Goal: Entertainment & Leisure: Browse casually

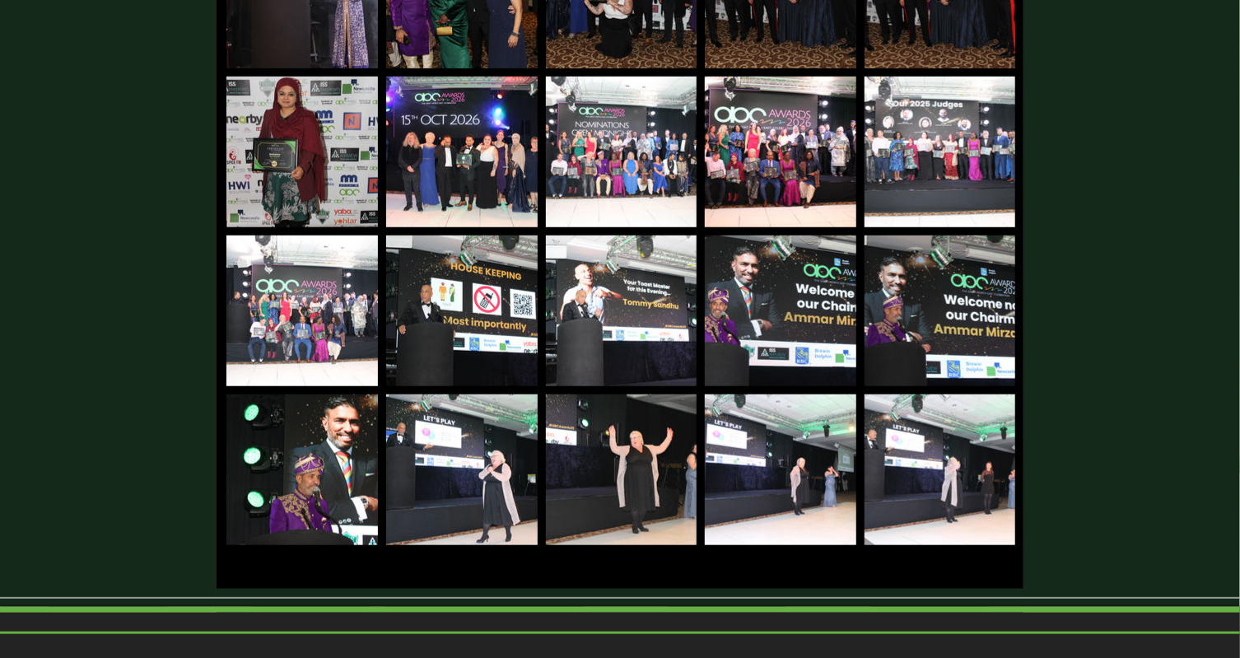
scroll to position [674, 0]
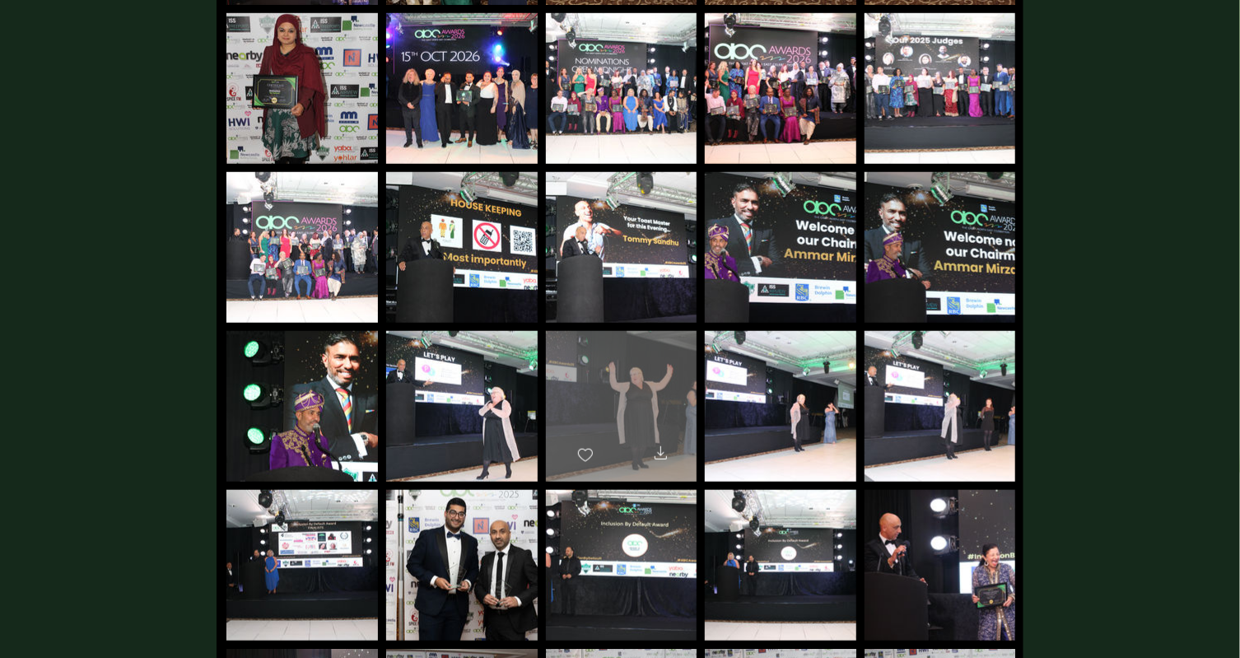
click at [585, 390] on div "main content" at bounding box center [621, 399] width 151 height 136
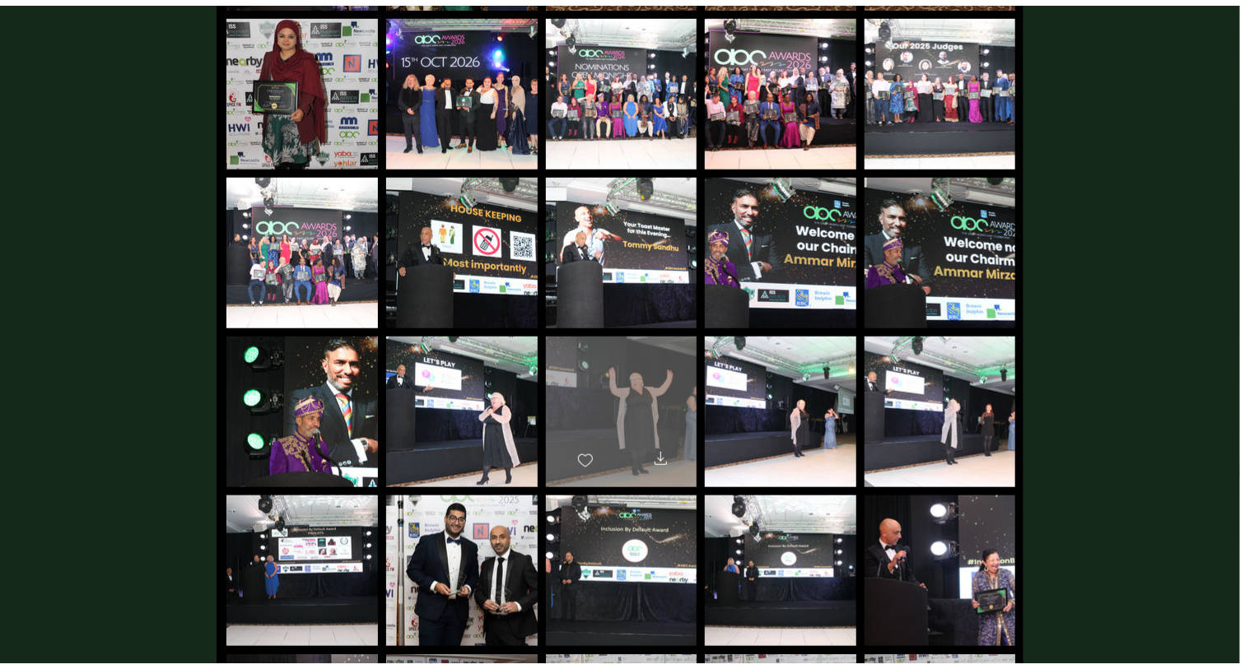
scroll to position [0, 0]
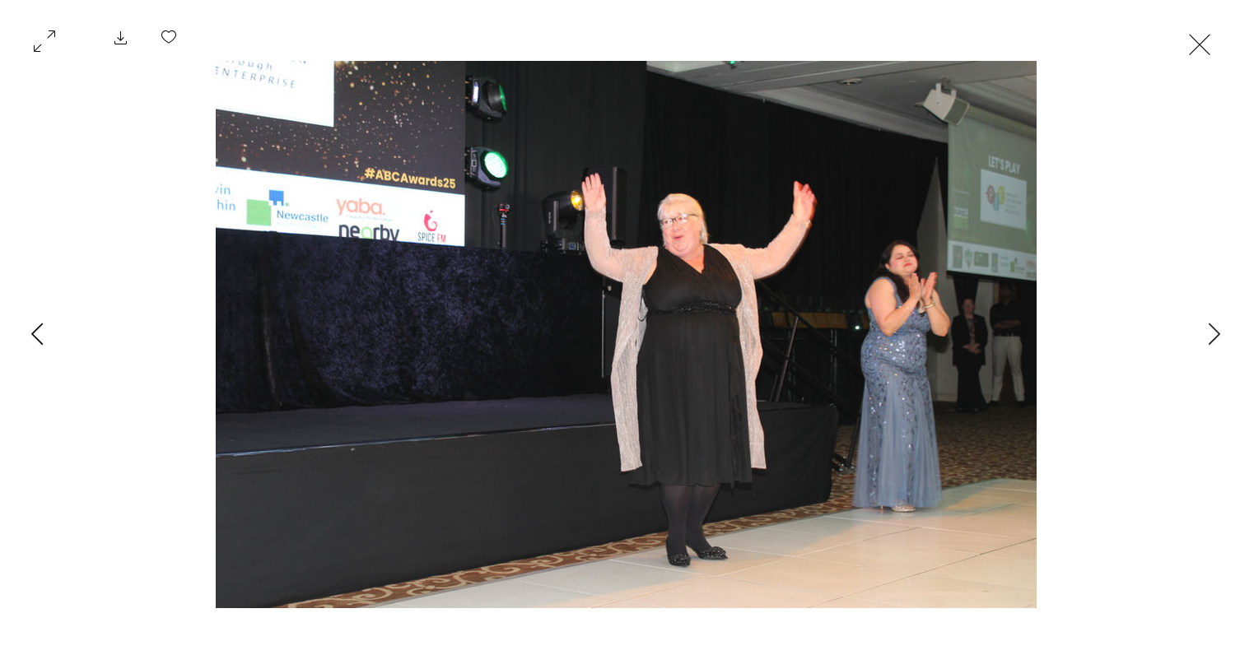
click at [35, 341] on icon "Previous Item" at bounding box center [37, 334] width 12 height 22
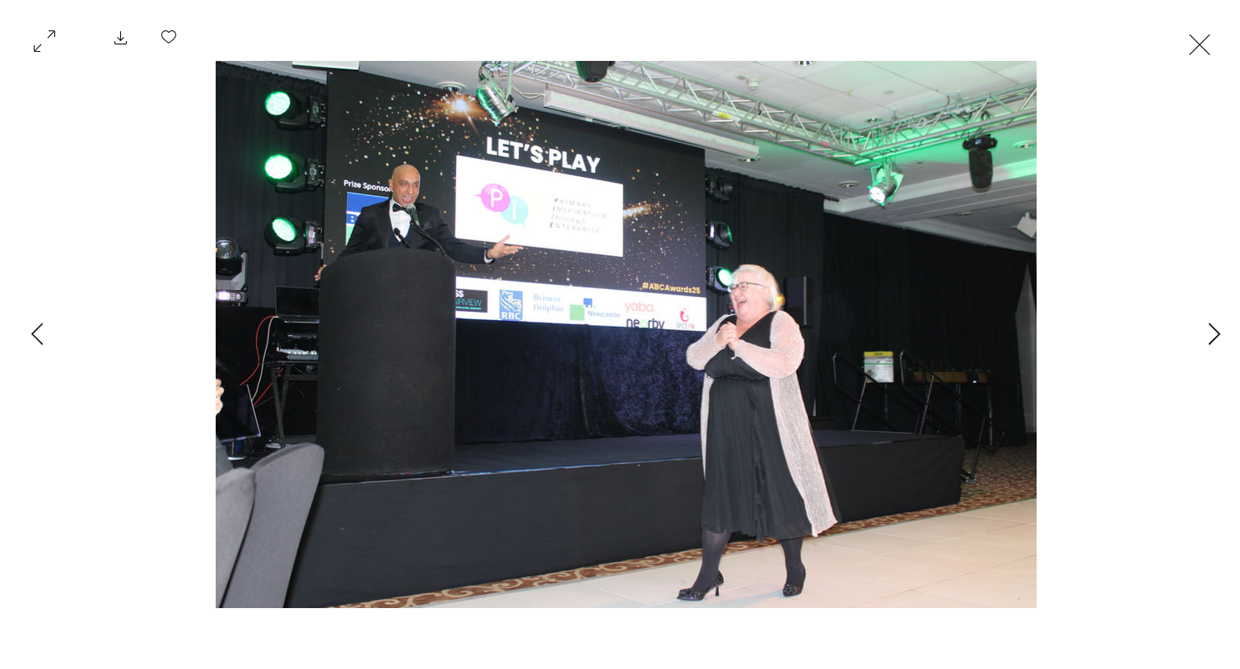
click at [1219, 332] on icon "Next Item" at bounding box center [1215, 334] width 12 height 22
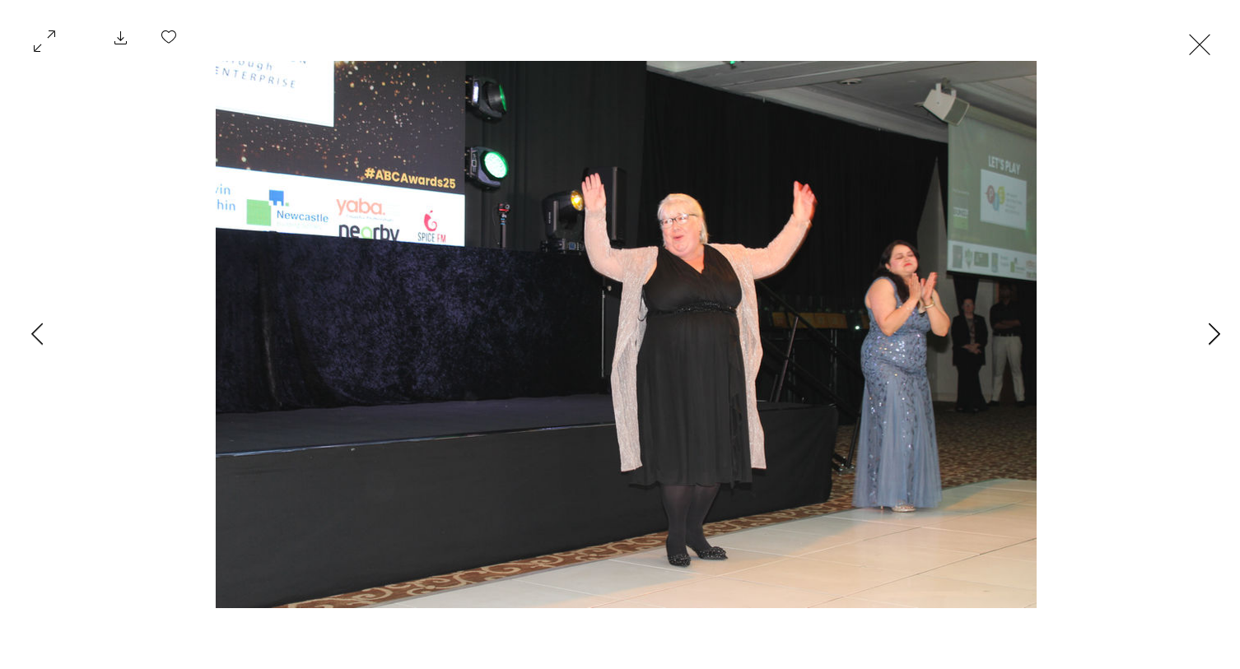
click at [1219, 332] on icon "Next Item" at bounding box center [1215, 334] width 12 height 22
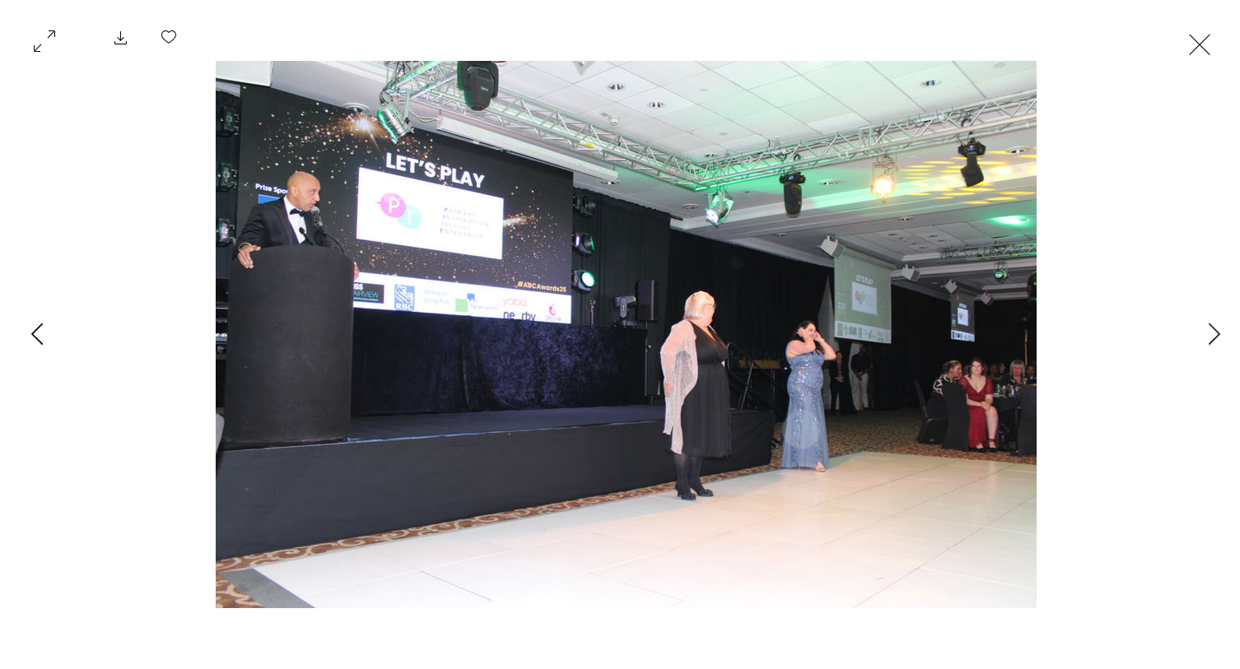
click at [33, 338] on icon "Previous Item" at bounding box center [37, 334] width 12 height 22
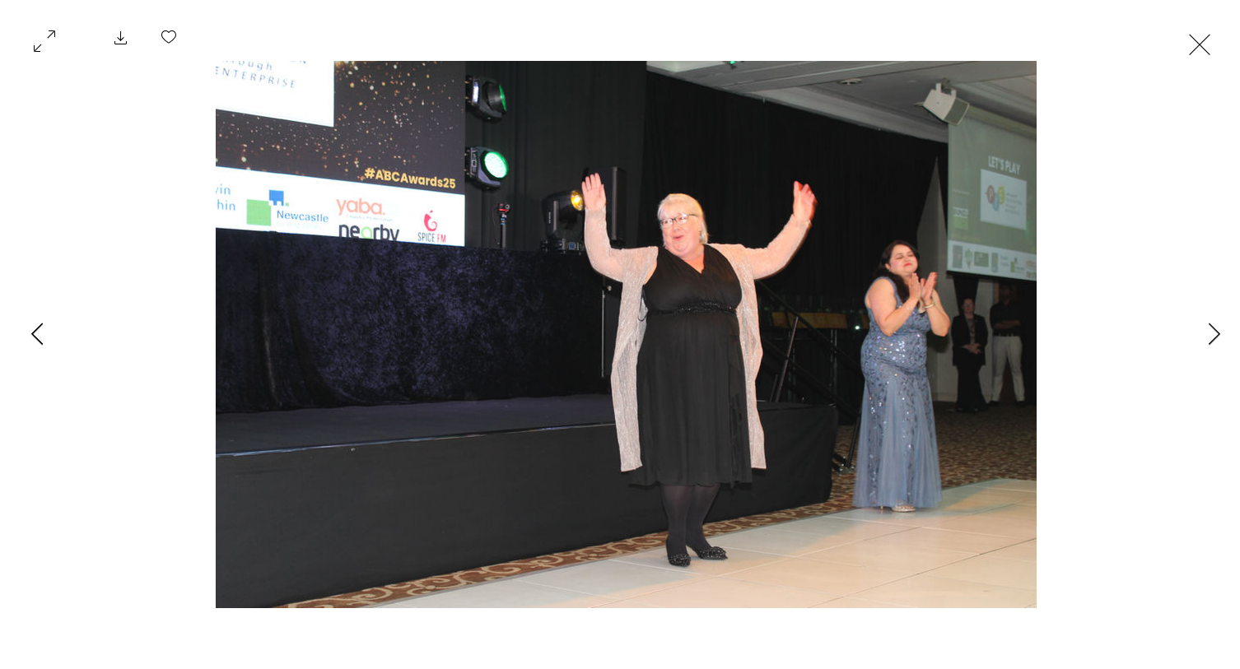
click at [44, 343] on button "Previous Item" at bounding box center [36, 335] width 41 height 41
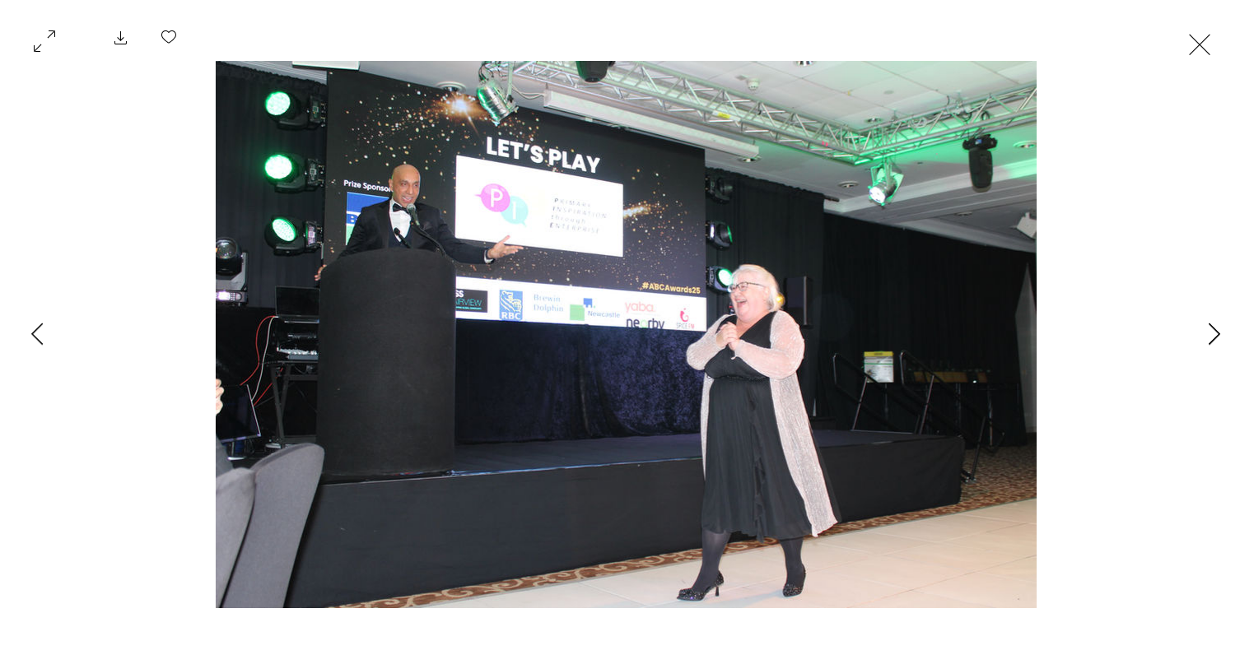
click at [1218, 328] on icon "Next Item" at bounding box center [1215, 334] width 12 height 22
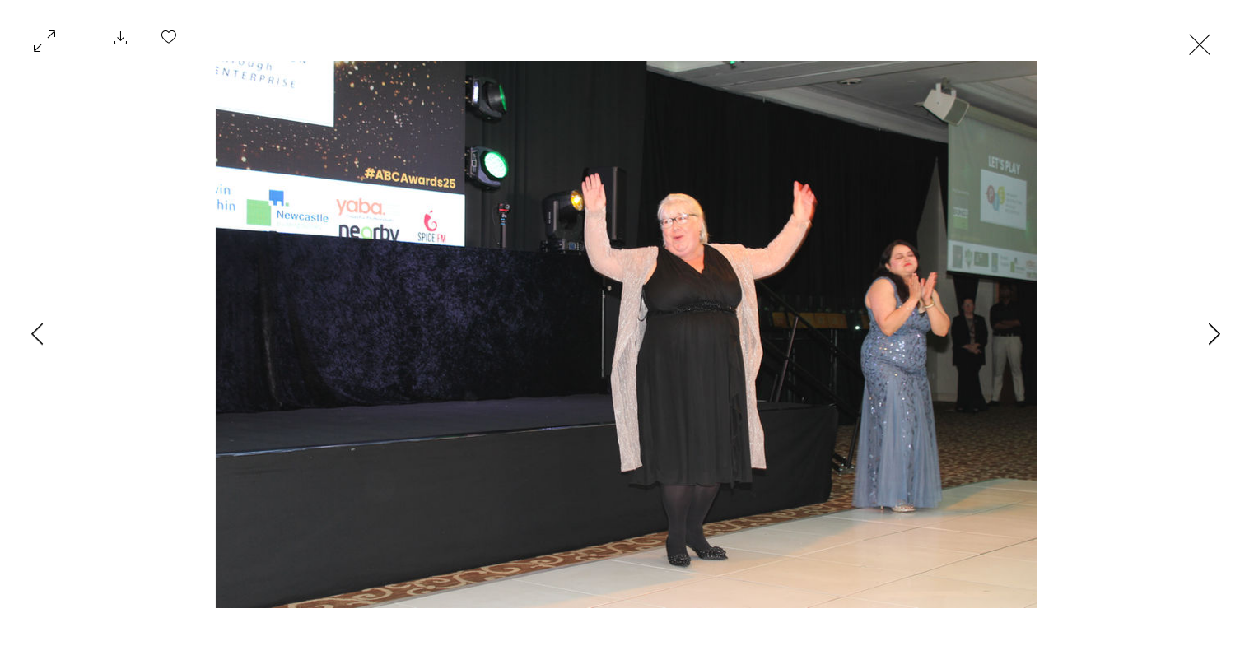
click at [1215, 329] on icon "Next Item" at bounding box center [1215, 334] width 12 height 22
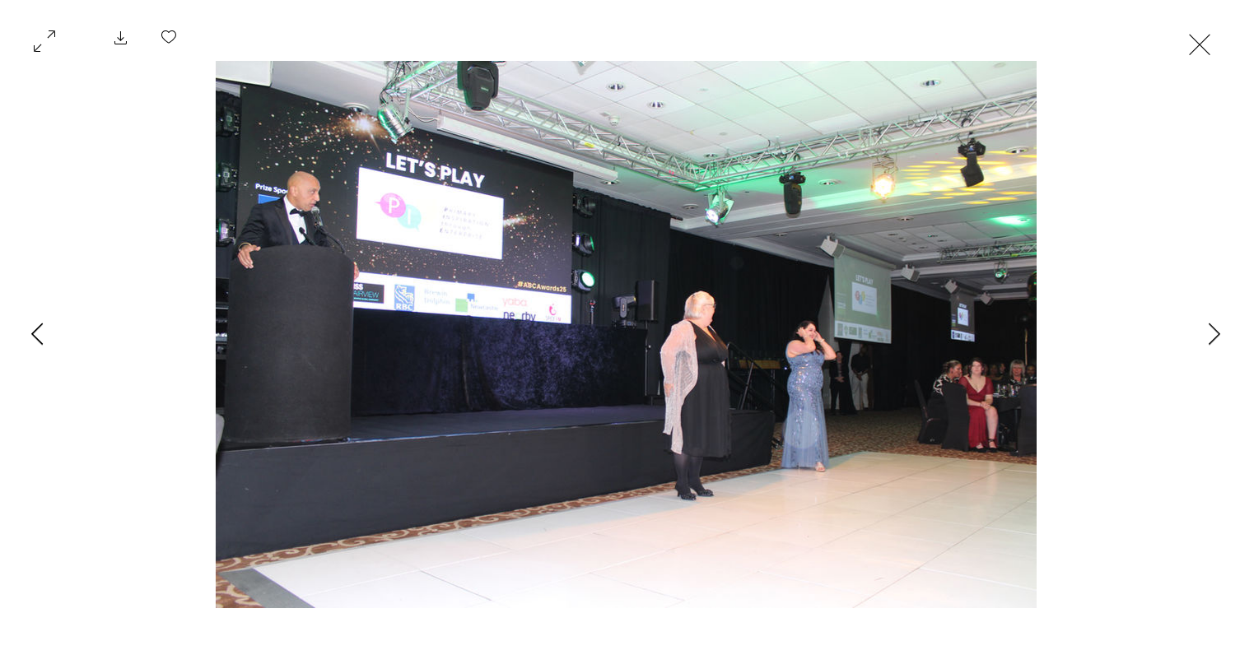
click at [44, 320] on button "Previous Item" at bounding box center [36, 335] width 41 height 41
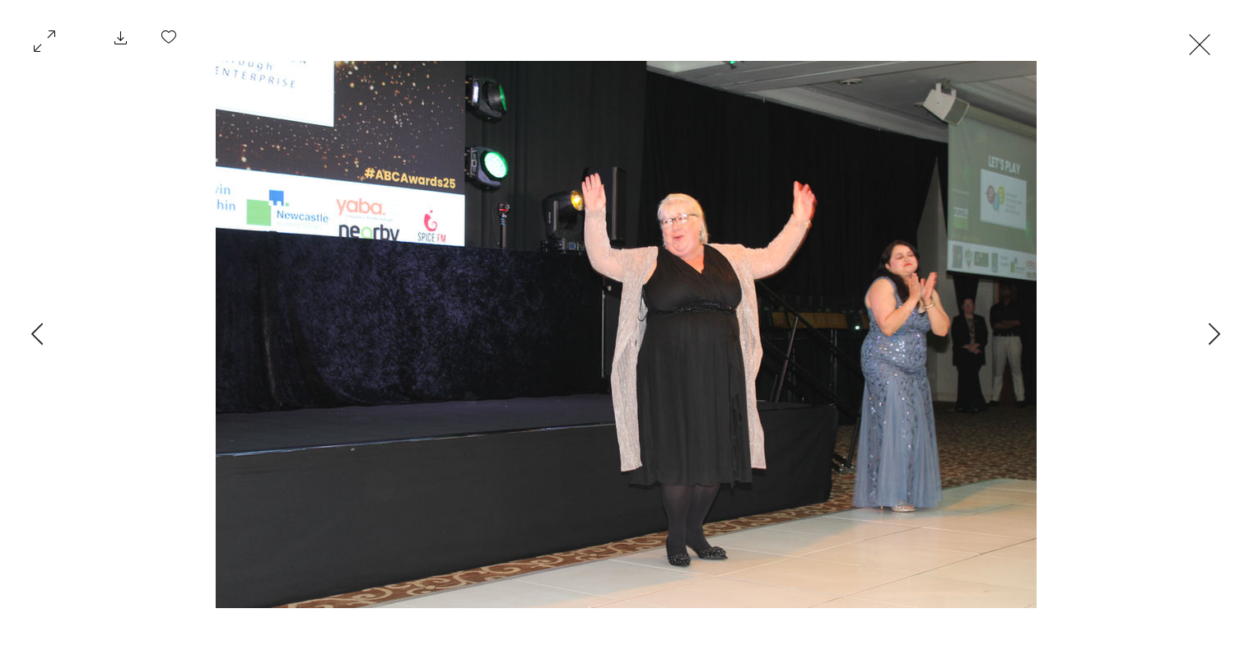
click at [71, 317] on div "Gallery item, detailed view" at bounding box center [626, 335] width 1252 height 548
click at [40, 329] on icon "Previous Item" at bounding box center [37, 334] width 12 height 22
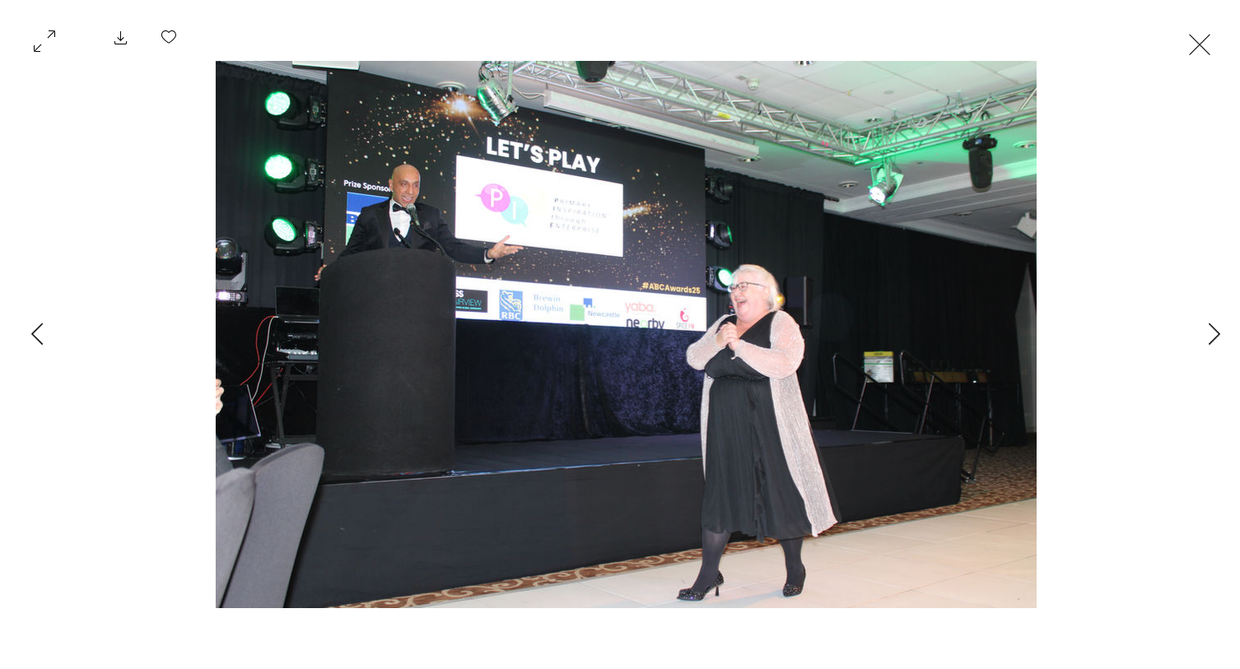
click at [1208, 40] on button "Exit expand mode" at bounding box center [1199, 43] width 31 height 36
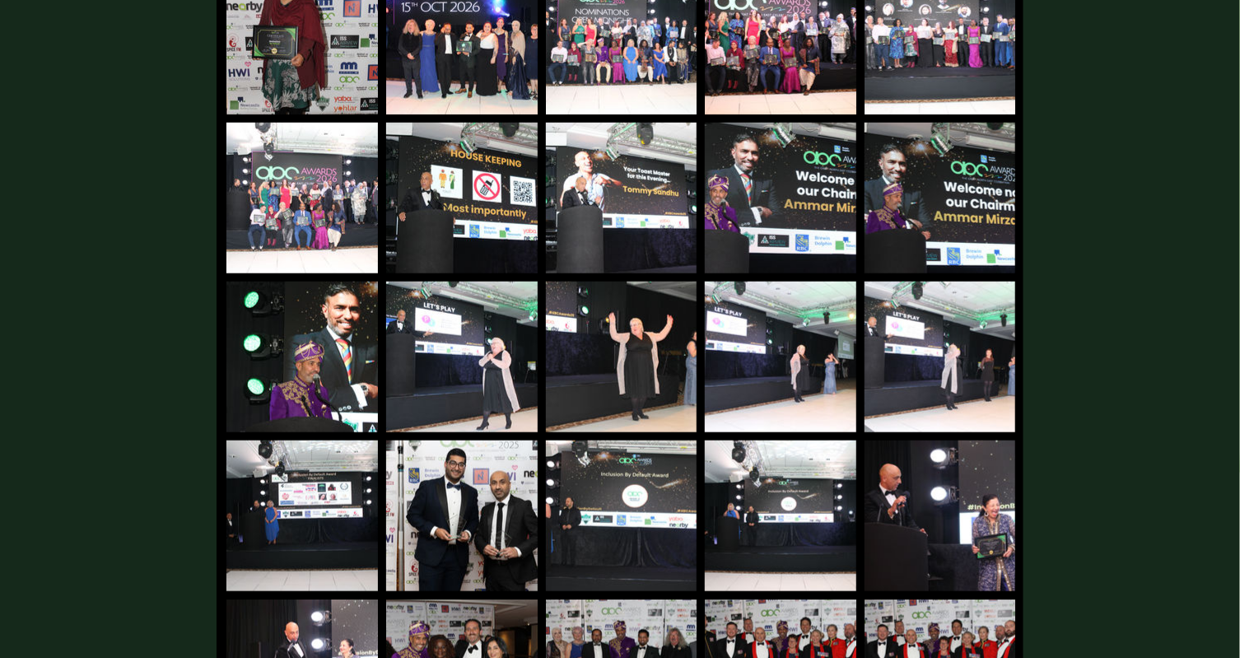
scroll to position [749, 0]
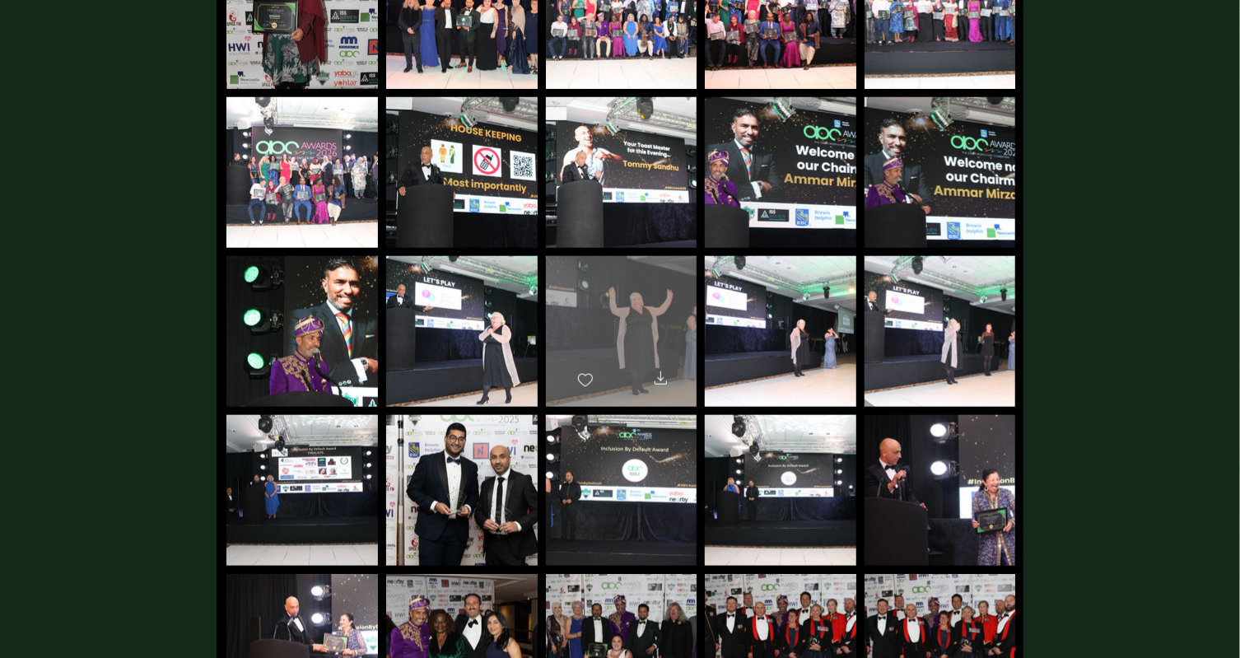
click at [640, 297] on div "main content" at bounding box center [621, 324] width 151 height 136
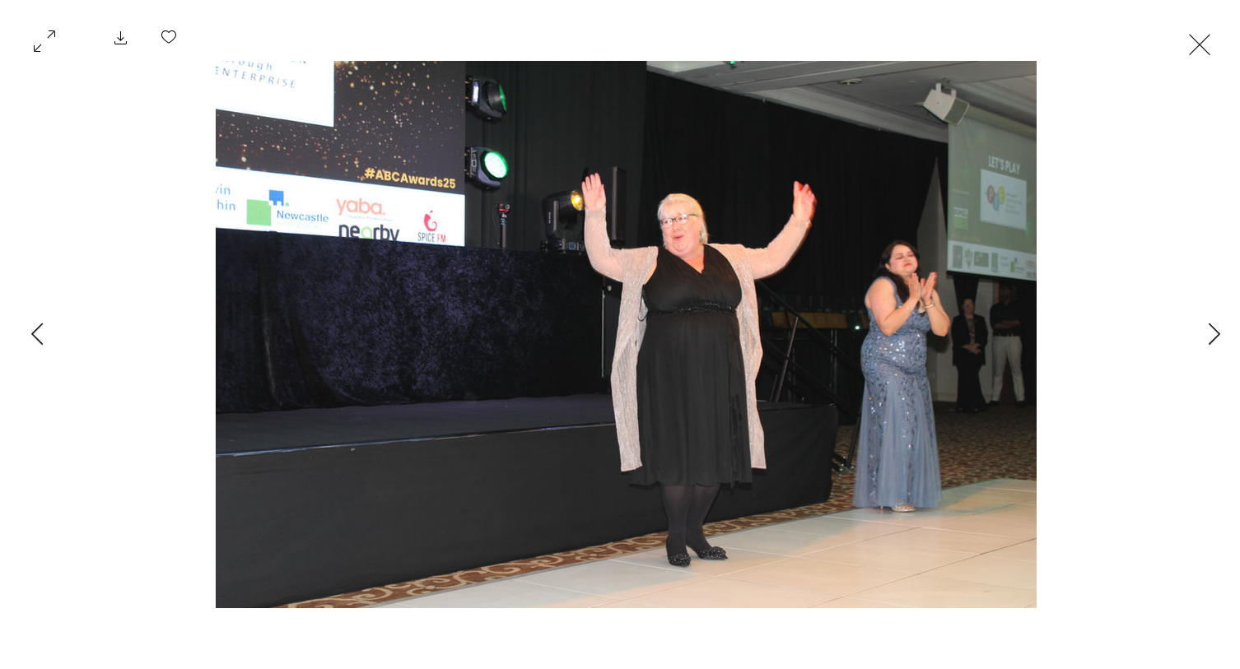
click at [1194, 49] on button "Exit expand mode" at bounding box center [1199, 43] width 31 height 36
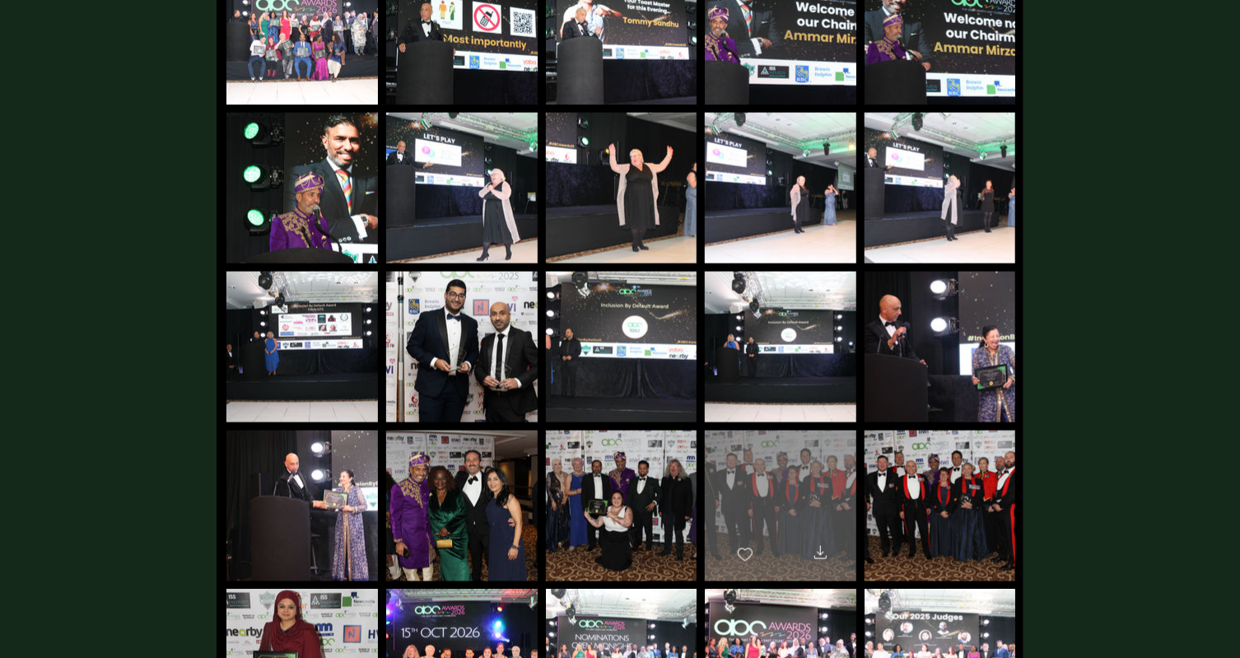
scroll to position [8010, 0]
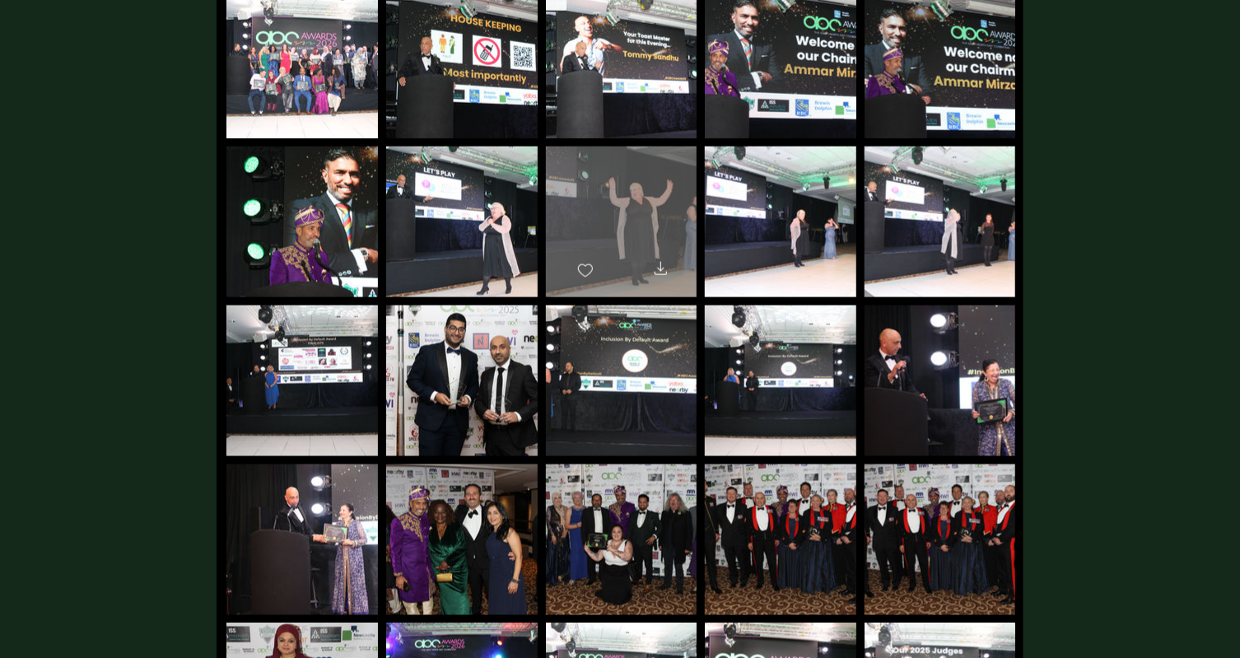
click at [606, 217] on div "main content" at bounding box center [621, 215] width 151 height 136
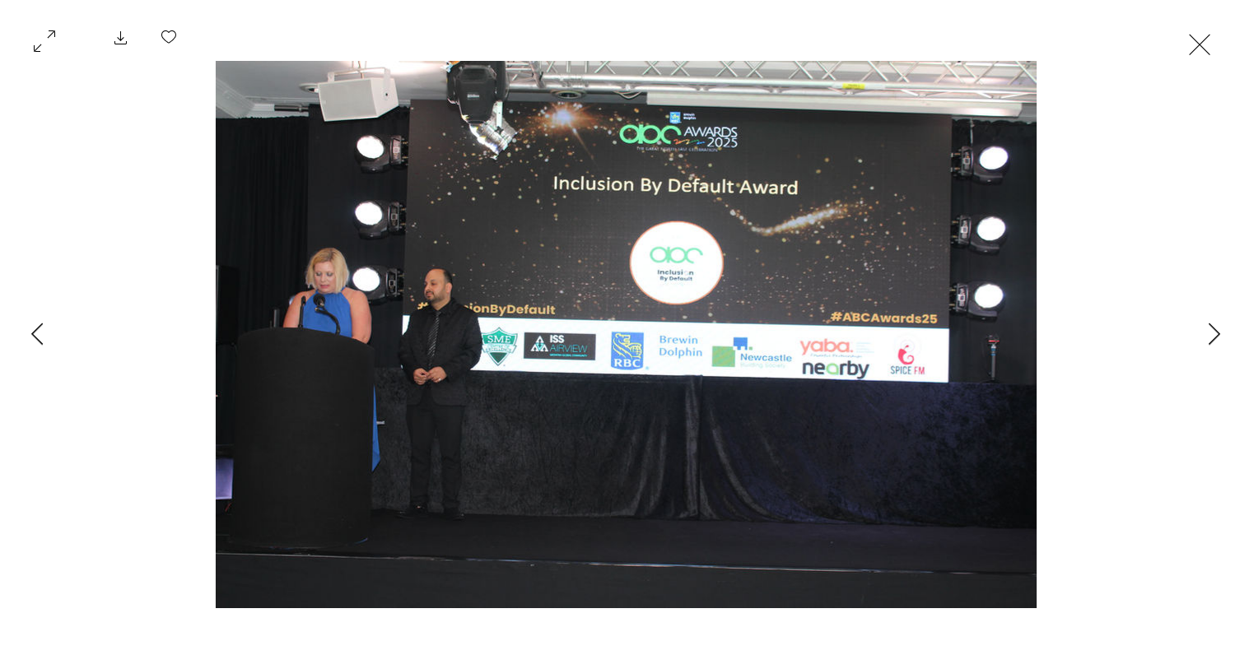
click at [1178, 49] on div "Gallery item, detailed view" at bounding box center [620, 43] width 1240 height 36
click at [1194, 50] on button "Exit expand mode" at bounding box center [1199, 43] width 31 height 36
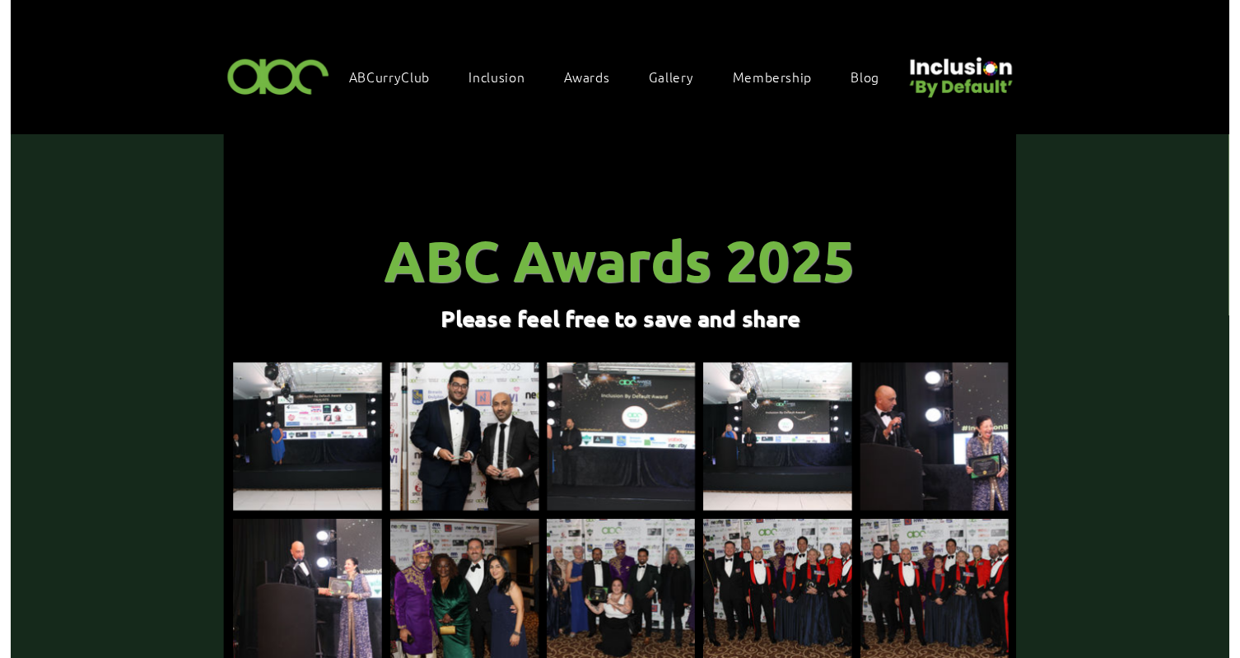
scroll to position [8010, 0]
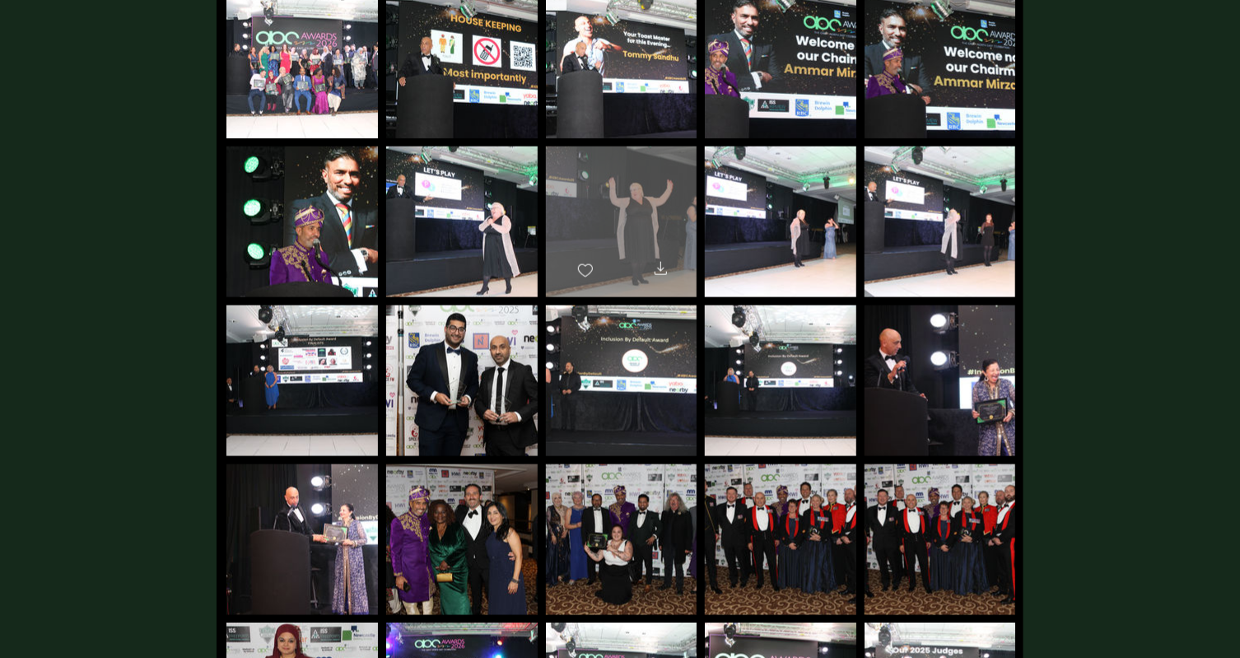
click at [627, 192] on div "main content" at bounding box center [621, 215] width 151 height 136
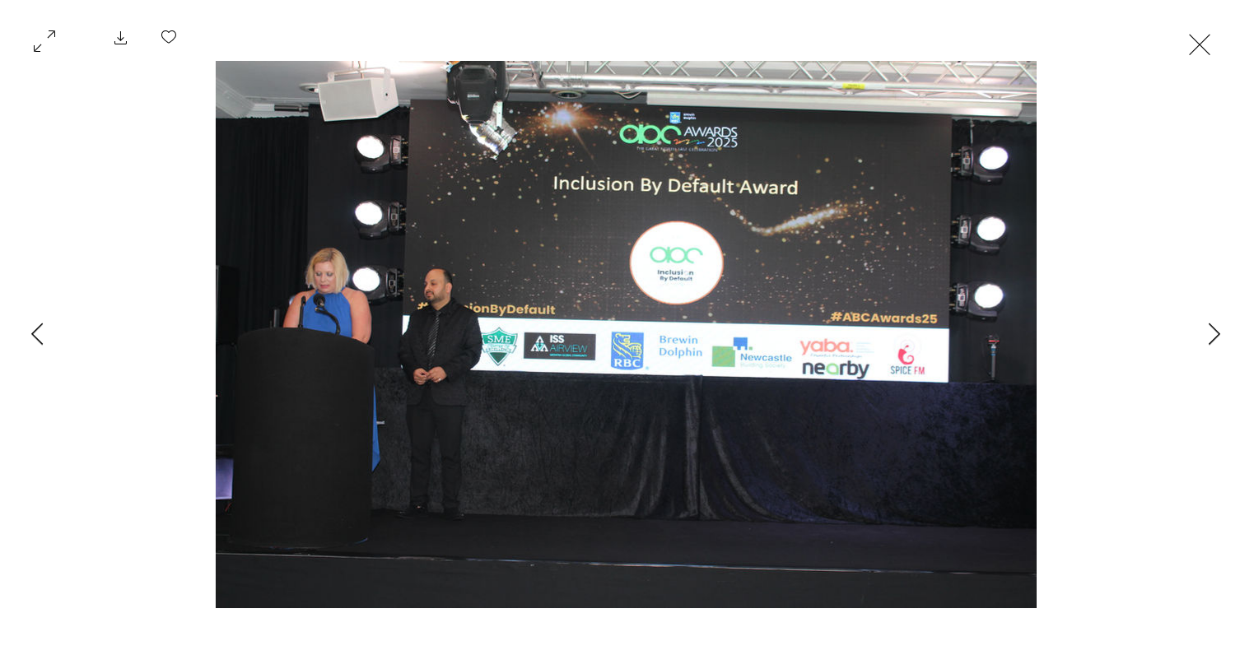
click at [1199, 39] on button "Exit expand mode" at bounding box center [1199, 43] width 31 height 36
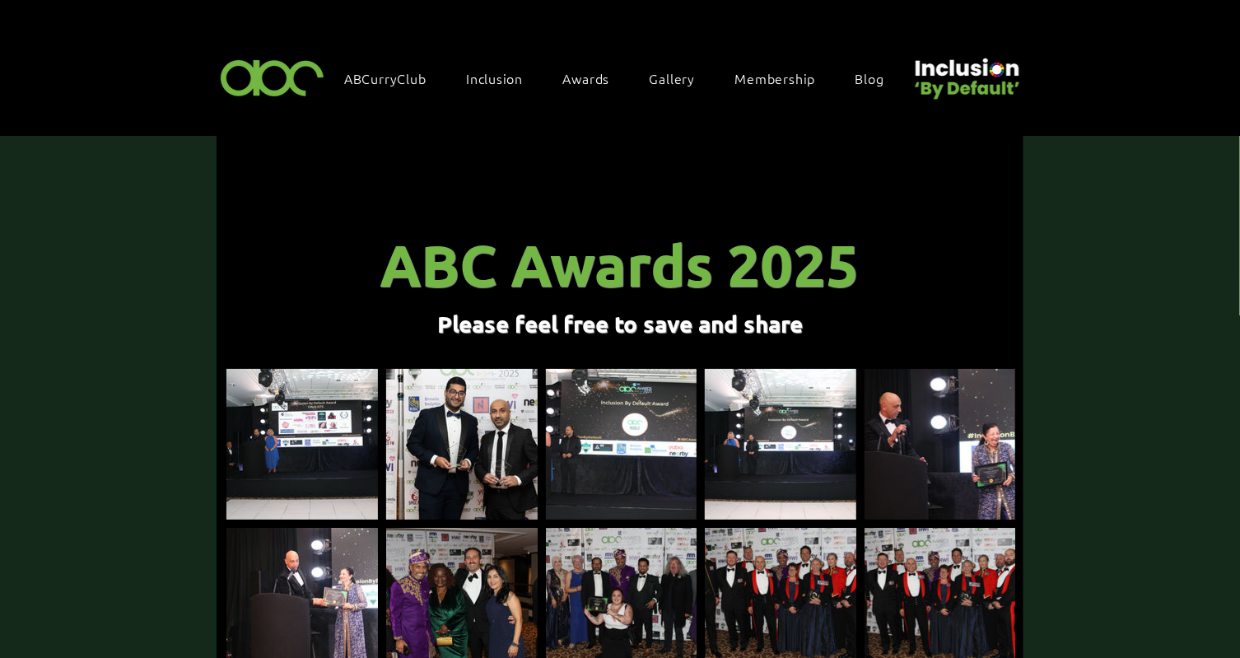
drag, startPoint x: 155, startPoint y: 515, endPoint x: 147, endPoint y: -78, distance: 593.8
drag, startPoint x: 89, startPoint y: 110, endPoint x: 49, endPoint y: 137, distance: 48.6
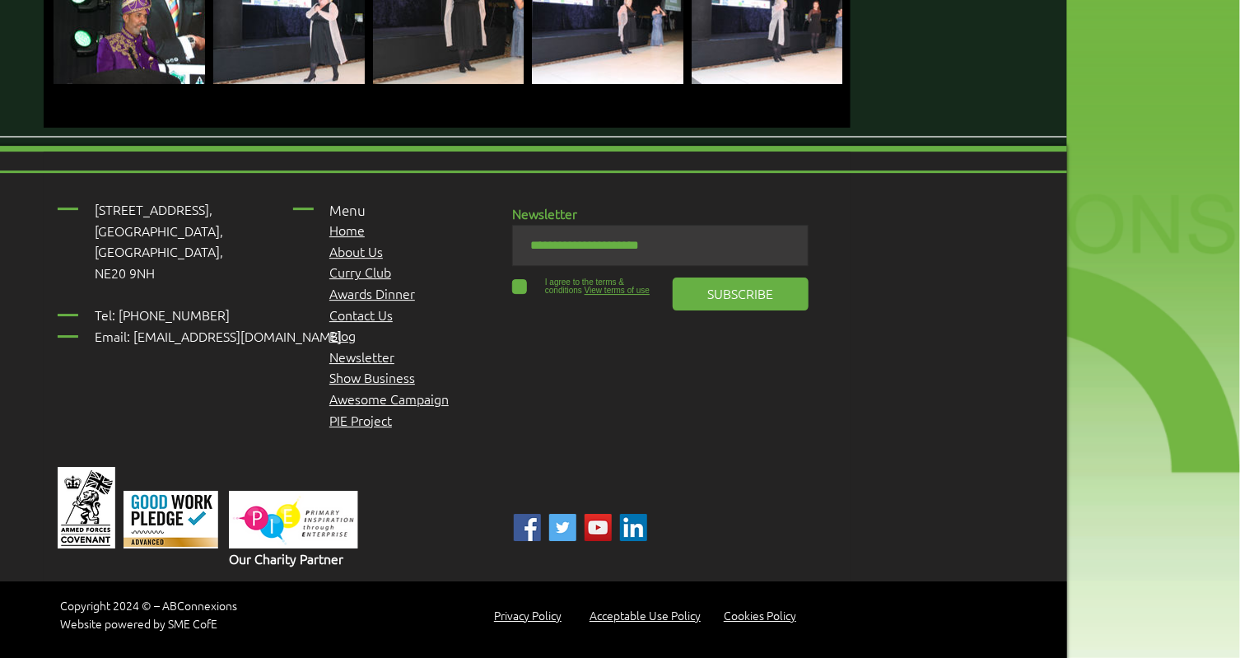
scroll to position [12991, 40]
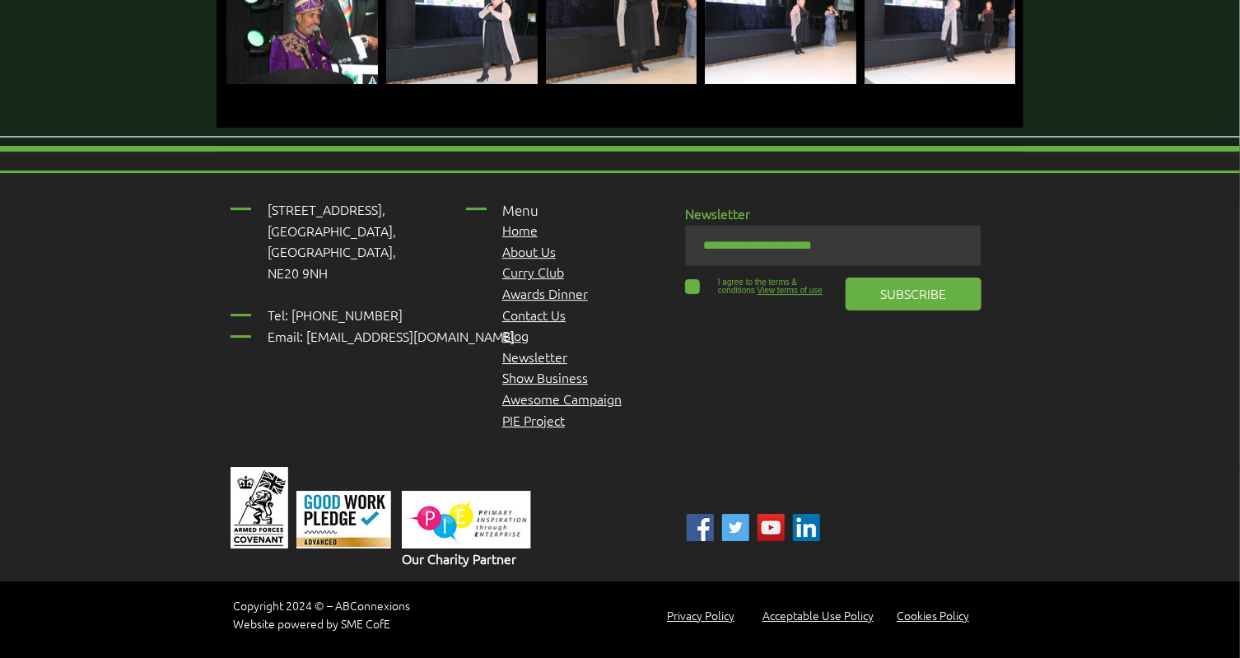
drag, startPoint x: 141, startPoint y: 140, endPoint x: -3, endPoint y: 464, distance: 354.3
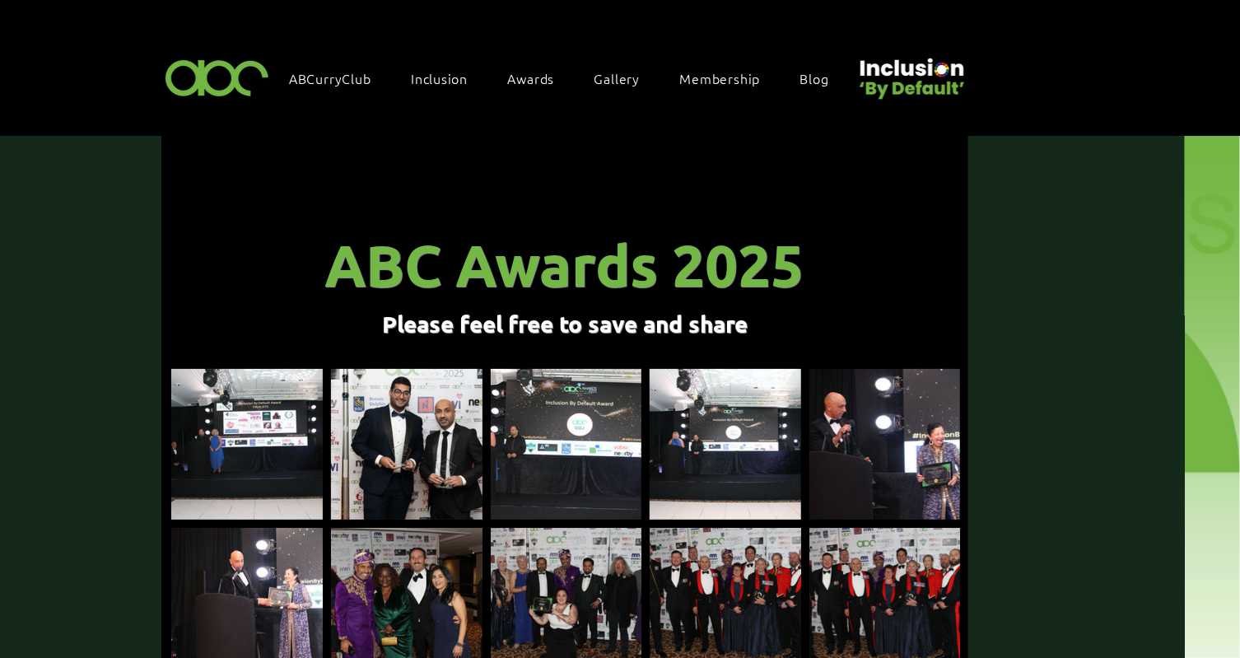
scroll to position [0, 0]
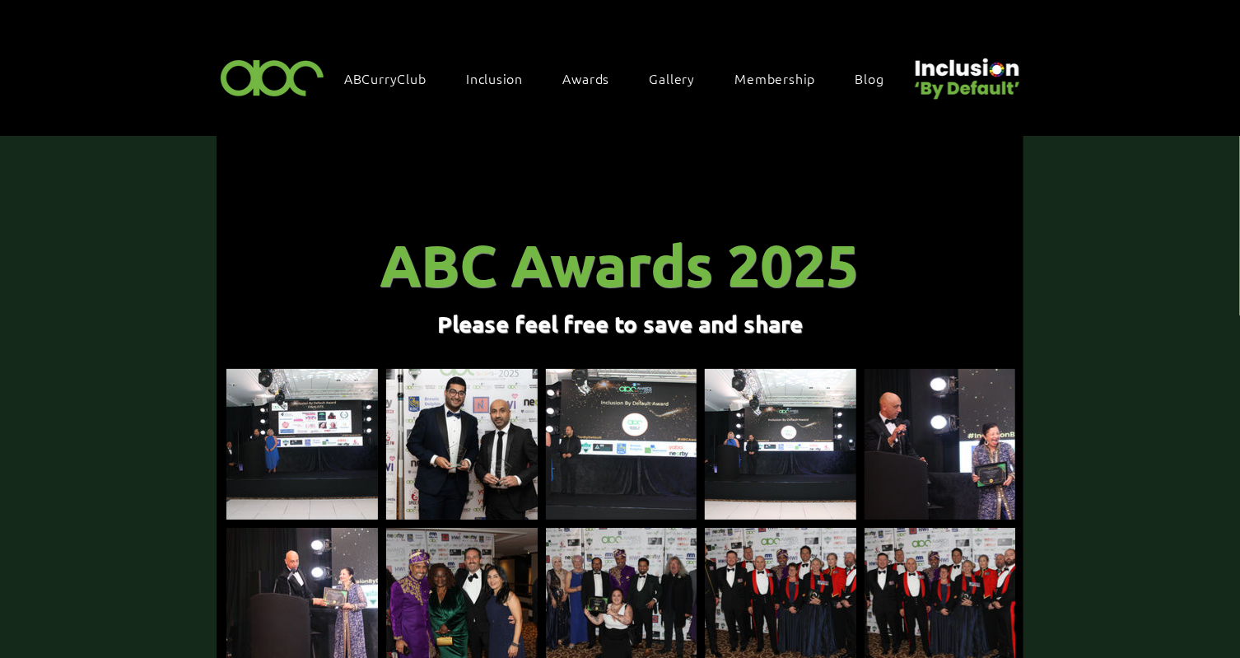
drag, startPoint x: 79, startPoint y: 492, endPoint x: -3, endPoint y: 113, distance: 388.5
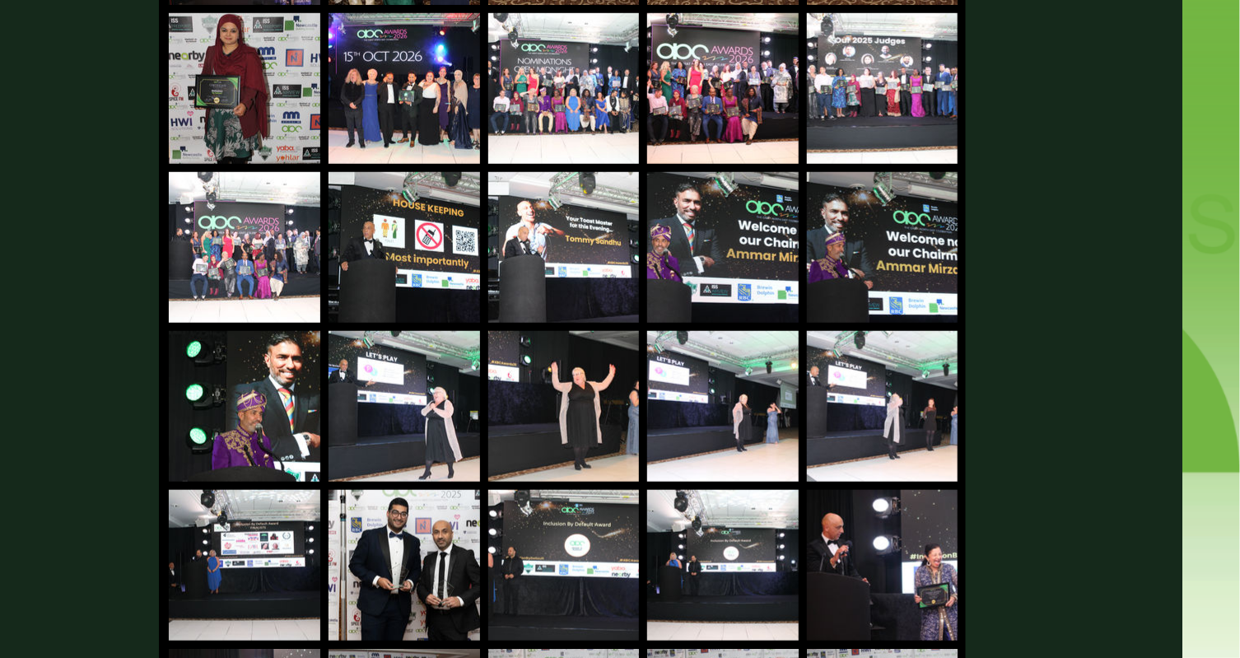
scroll to position [674, 65]
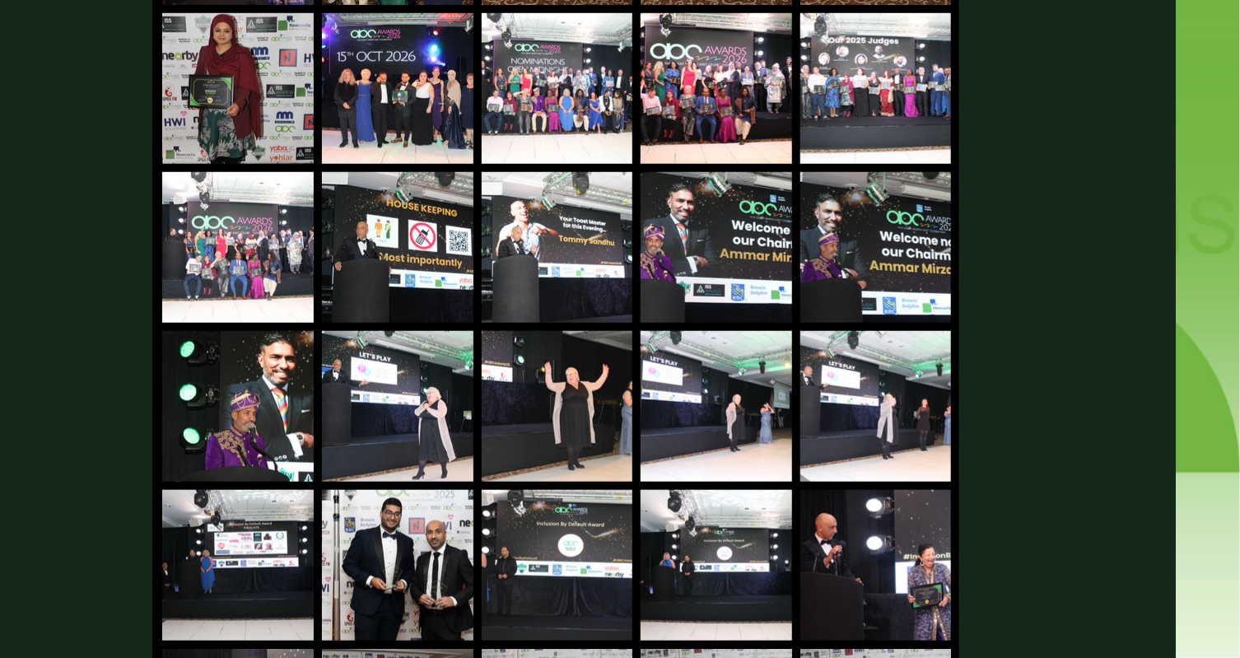
drag, startPoint x: 87, startPoint y: 249, endPoint x: 111, endPoint y: 254, distance: 24.4
